Goal: Contribute content: Contribute content

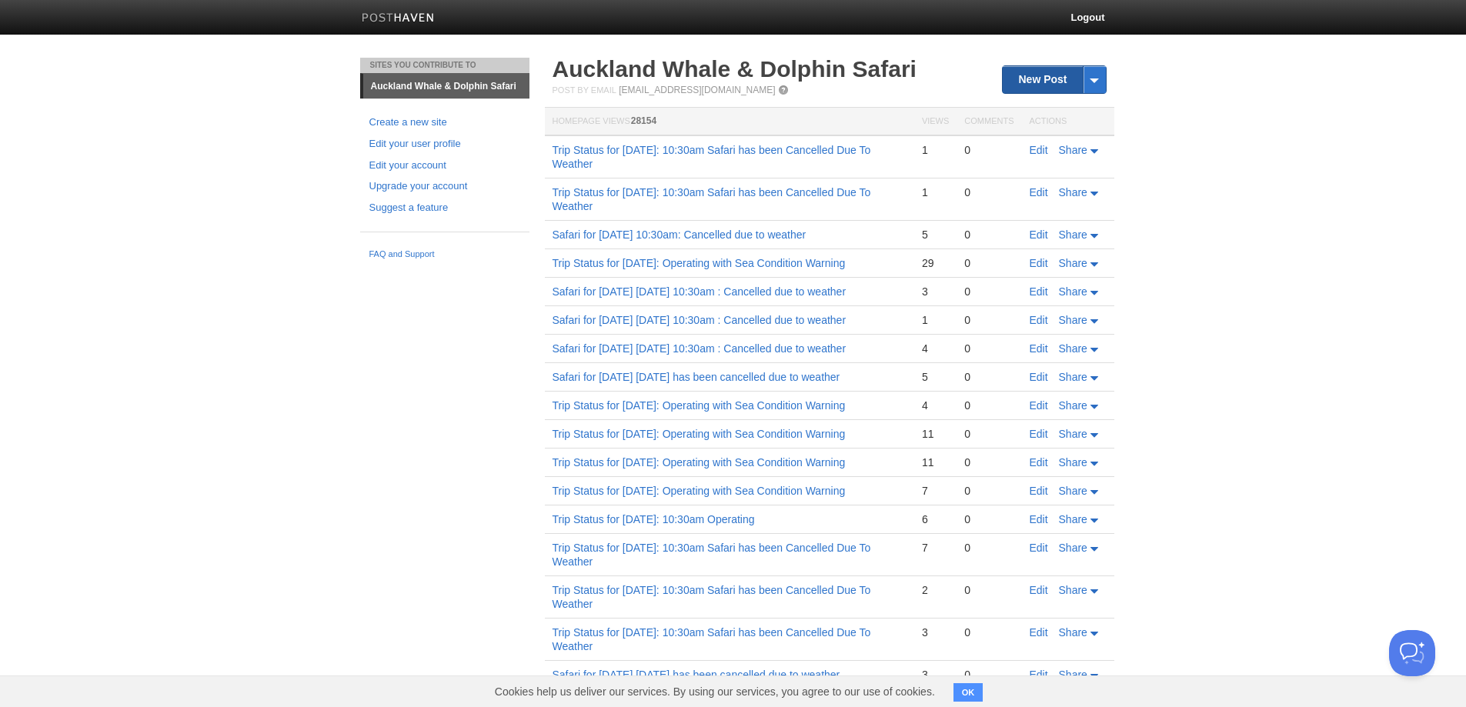
click at [1042, 76] on link "New Post" at bounding box center [1054, 79] width 102 height 27
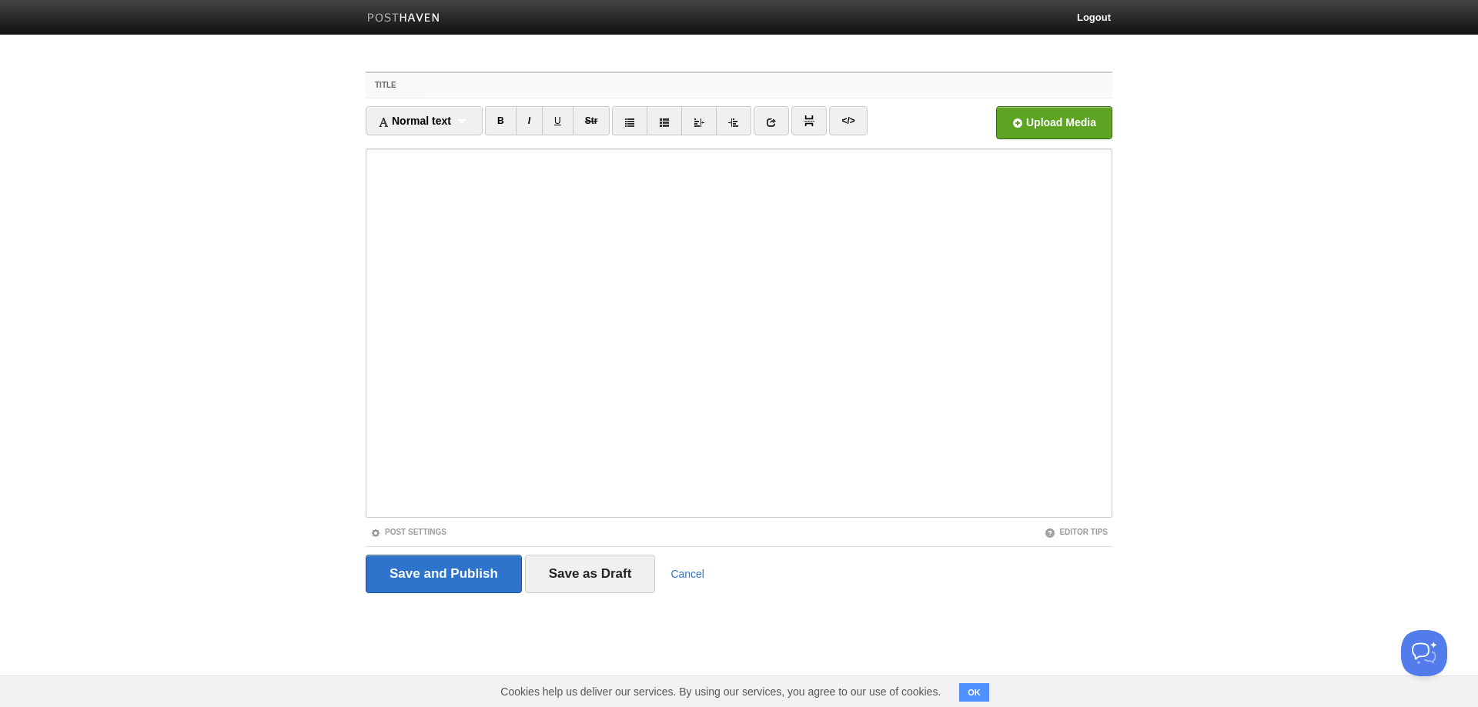
click at [553, 74] on input "Title" at bounding box center [770, 85] width 684 height 25
paste input "Trip Status for [DATE]: 10:30am Safari has been Cancelled Due To Weather"
click at [544, 95] on input "Trip Status for [DATE]: 10:30am Safari has been Cancelled Due To Weather" at bounding box center [770, 85] width 684 height 25
drag, startPoint x: 1025, startPoint y: 89, endPoint x: 189, endPoint y: 100, distance: 836.1
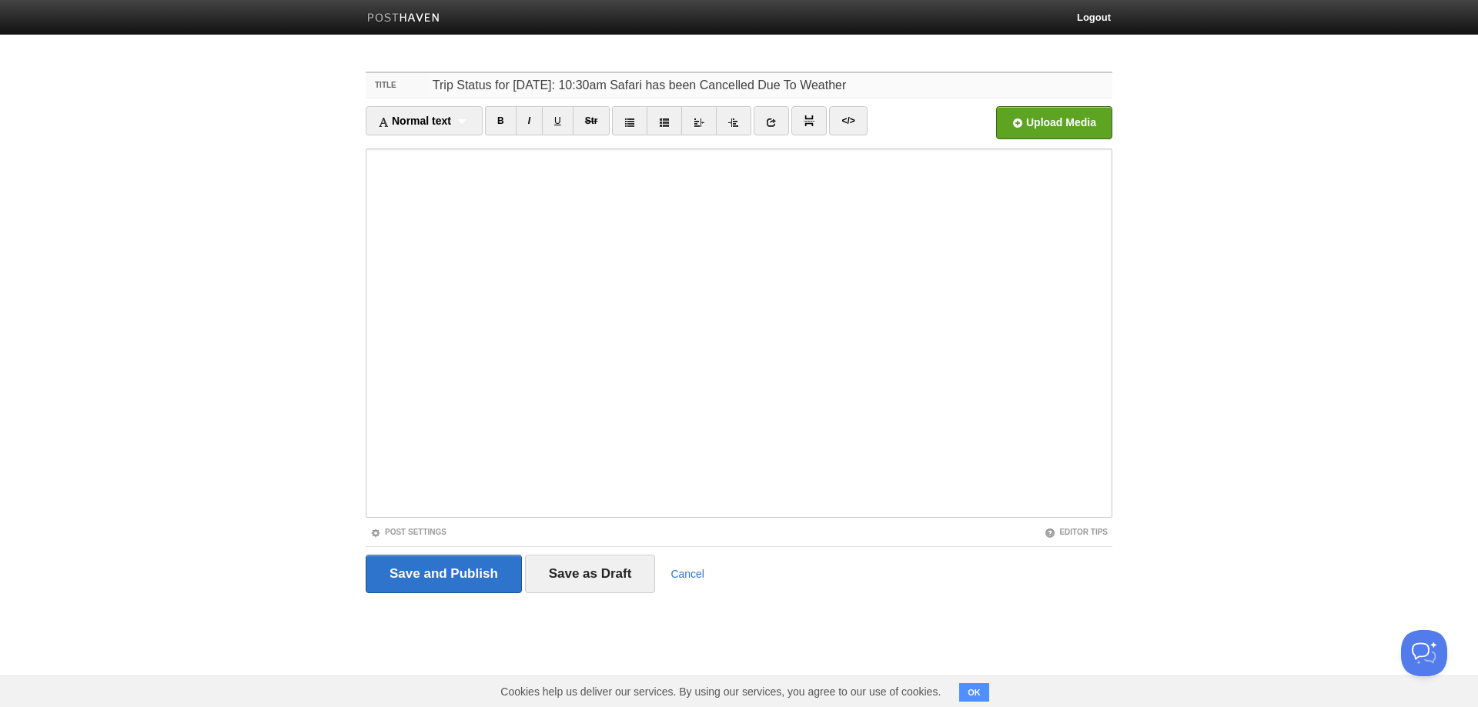
click at [189, 100] on body "Logout Sites You Contribute To [GEOGRAPHIC_DATA] Whale & Dolphin Safari Create …" at bounding box center [739, 325] width 1478 height 651
type input "Trip Status for [DATE]: 10:30am Safari has been Cancelled Due To Weather"
click at [458, 582] on input "Save and Publish" at bounding box center [444, 574] width 156 height 38
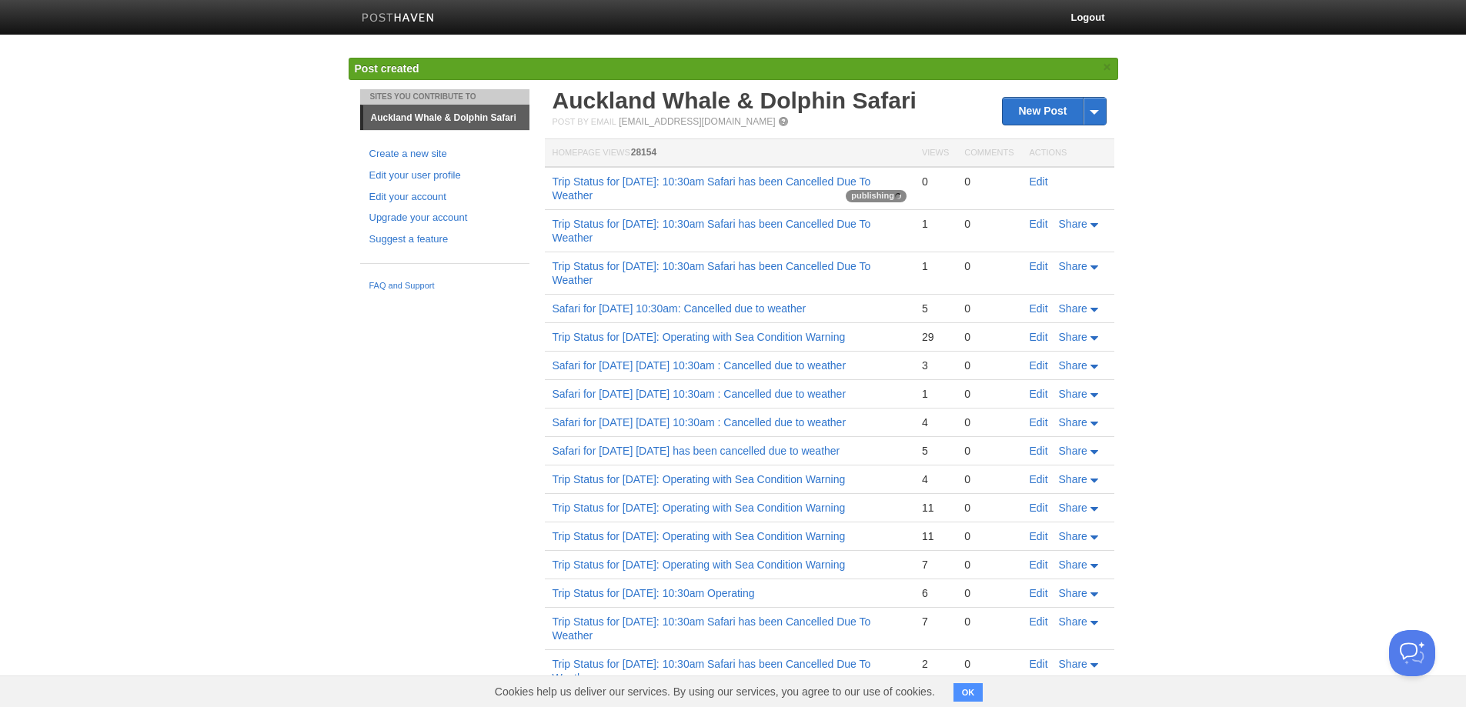
drag, startPoint x: 351, startPoint y: 503, endPoint x: 162, endPoint y: 476, distance: 190.4
click at [162, 476] on body "Logout Post created × Sites You Contribute To [GEOGRAPHIC_DATA] Whale & Dolphin…" at bounding box center [733, 452] width 1466 height 905
